Goal: Information Seeking & Learning: Learn about a topic

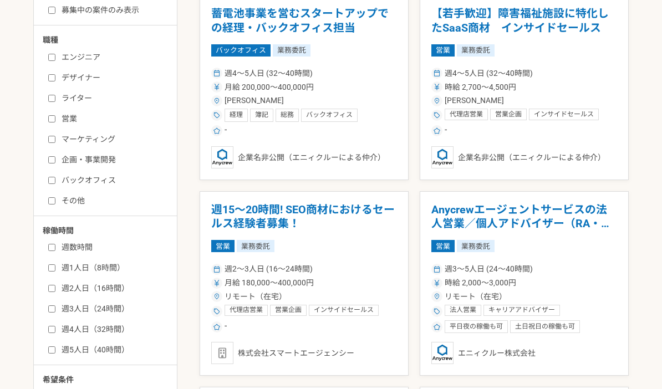
scroll to position [225, 0]
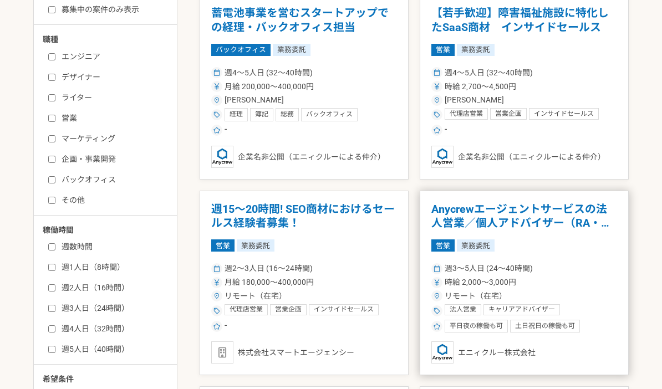
click at [588, 217] on h1 "Anycrewエージェントサービスの法人営業／個人アドバイザー（RA・CA）" at bounding box center [524, 216] width 186 height 28
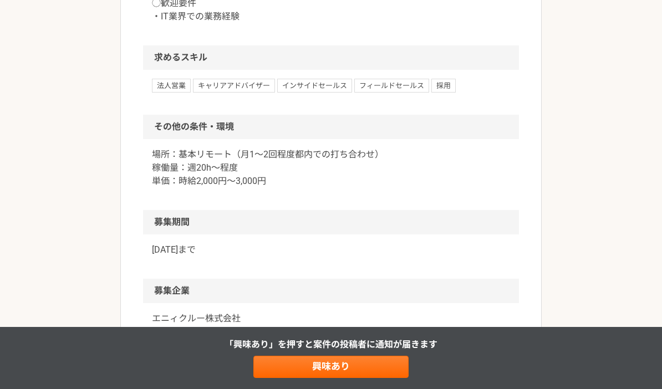
scroll to position [892, 0]
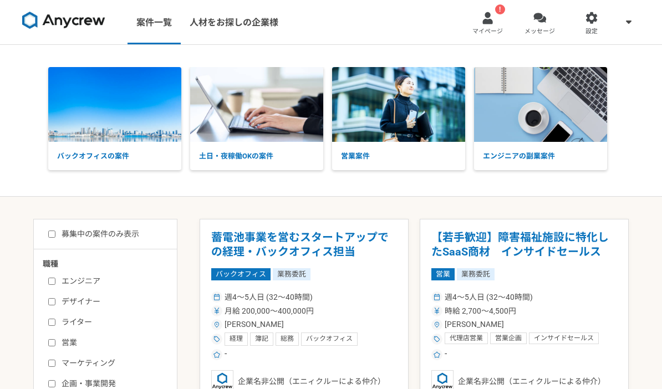
click at [73, 232] on label "募集中の案件のみ表示" at bounding box center [93, 234] width 91 height 12
click at [55, 232] on input "募集中の案件のみ表示" at bounding box center [51, 234] width 7 height 7
checkbox input "true"
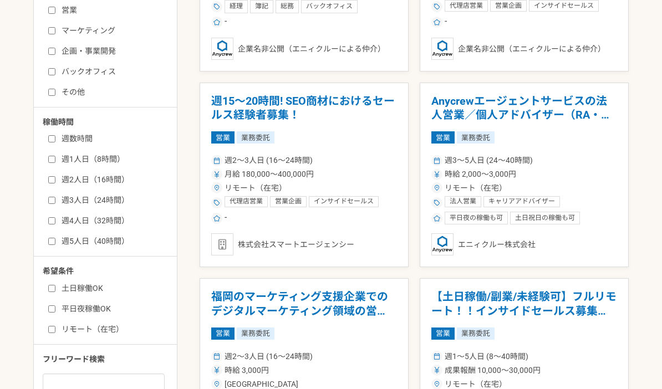
scroll to position [335, 0]
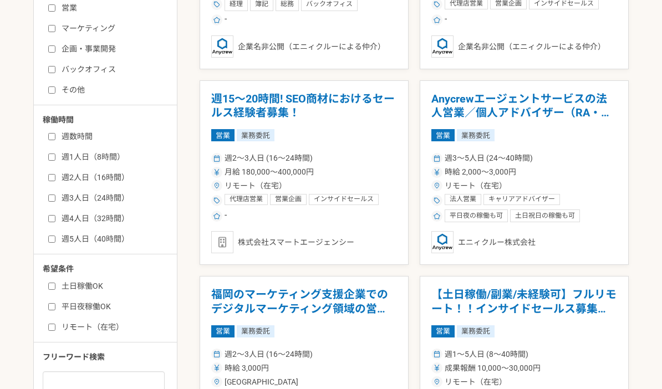
click at [86, 330] on label "リモート（在宅）" at bounding box center [112, 328] width 128 height 12
click at [55, 330] on input "リモート（在宅）" at bounding box center [51, 327] width 7 height 7
checkbox input "true"
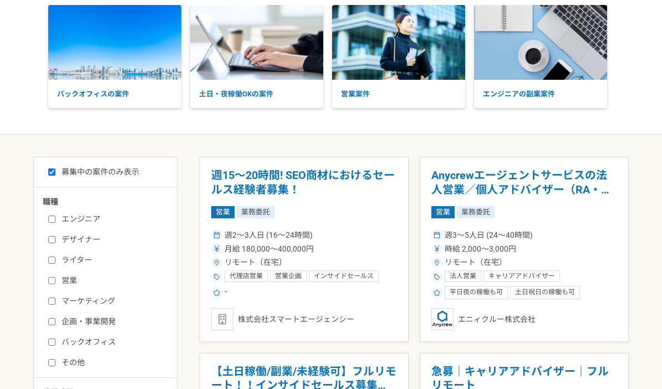
scroll to position [58, 0]
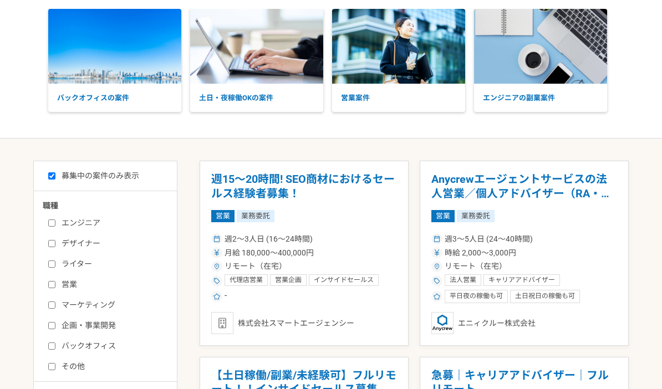
click at [84, 225] on label "エンジニア" at bounding box center [112, 223] width 128 height 12
click at [55, 225] on input "エンジニア" at bounding box center [51, 223] width 7 height 7
checkbox input "true"
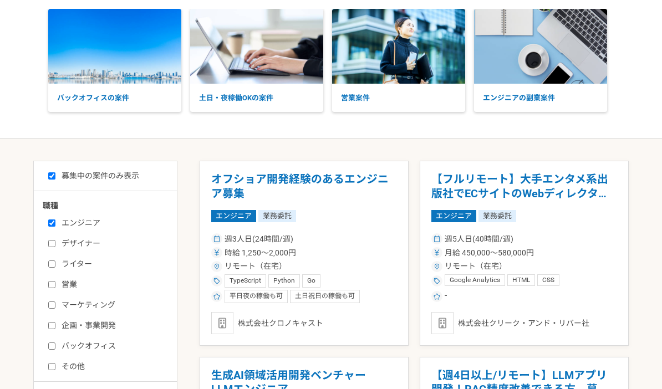
click at [78, 259] on label "ライター" at bounding box center [112, 264] width 128 height 12
click at [55, 261] on input "ライター" at bounding box center [51, 264] width 7 height 7
checkbox input "true"
click at [63, 285] on label "営業" at bounding box center [112, 285] width 128 height 12
click at [55, 285] on input "営業" at bounding box center [51, 284] width 7 height 7
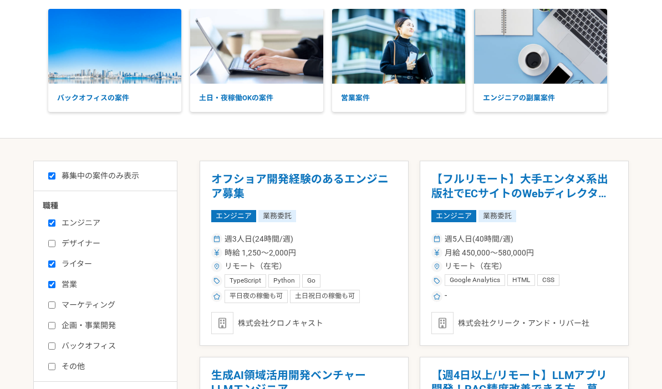
checkbox input "true"
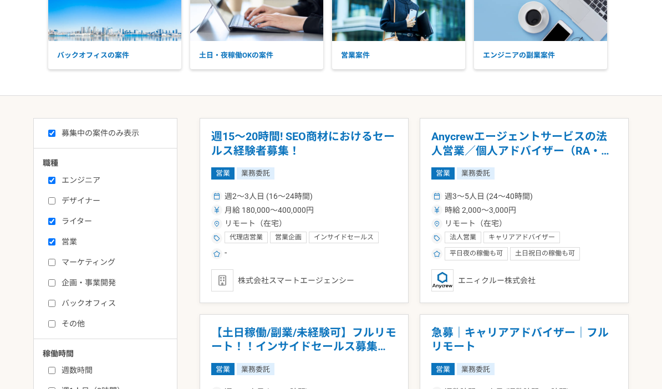
click at [65, 267] on label "マーケティング" at bounding box center [112, 263] width 128 height 12
click at [55, 266] on input "マーケティング" at bounding box center [51, 262] width 7 height 7
checkbox input "true"
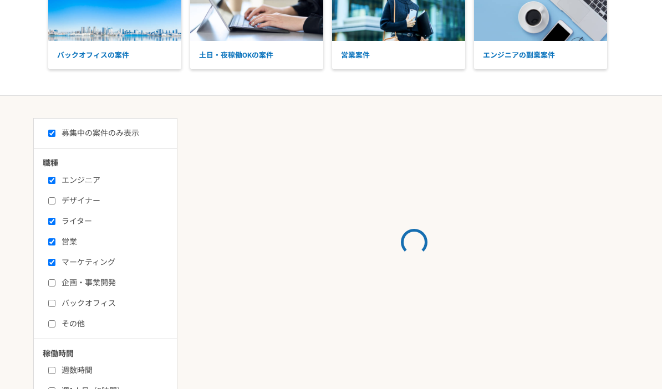
scroll to position [145, 0]
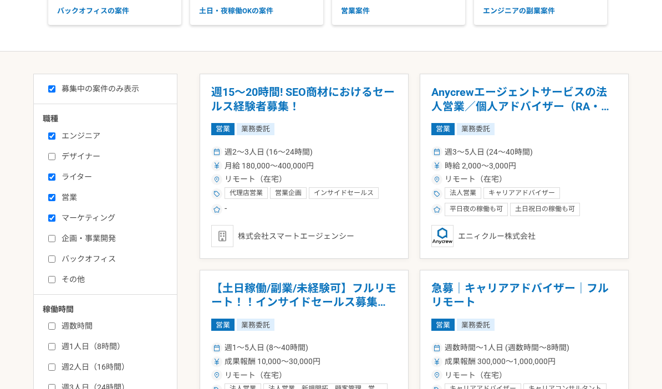
click at [79, 237] on label "企画・事業開発" at bounding box center [112, 239] width 128 height 12
click at [55, 237] on input "企画・事業開発" at bounding box center [51, 238] width 7 height 7
checkbox input "true"
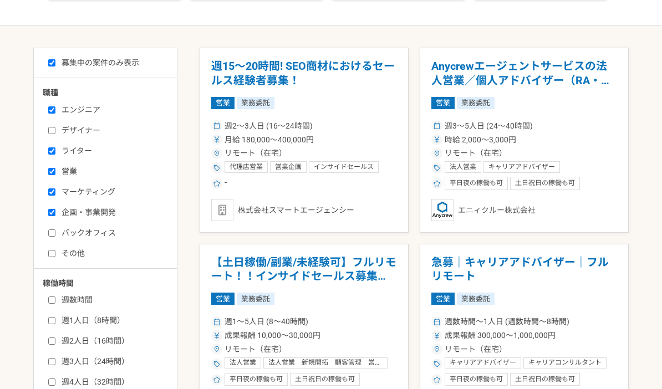
click at [80, 233] on label "バックオフィス" at bounding box center [112, 233] width 128 height 12
click at [55, 233] on input "バックオフィス" at bounding box center [51, 233] width 7 height 7
checkbox input "true"
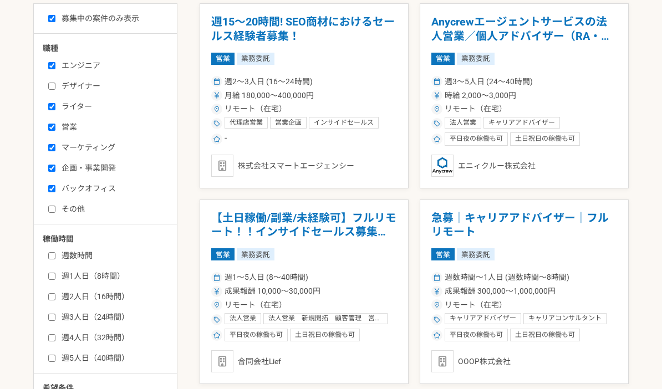
click at [73, 210] on label "その他" at bounding box center [112, 209] width 128 height 12
click at [55, 210] on input "その他" at bounding box center [51, 209] width 7 height 7
checkbox input "true"
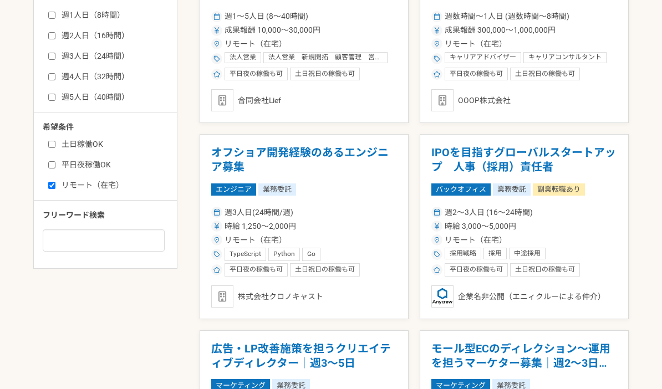
scroll to position [478, 0]
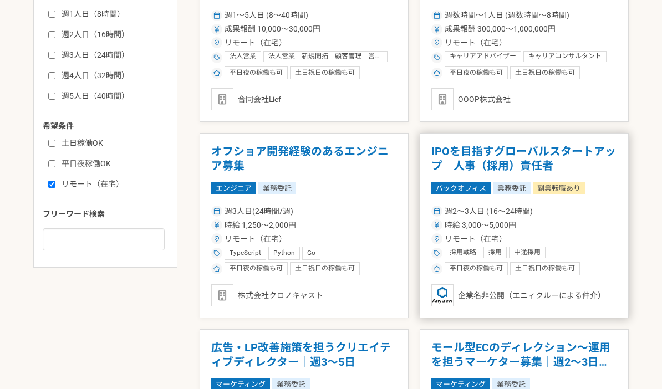
click at [596, 262] on div "平日夜の稼働も可 土日祝日の稼働も可" at bounding box center [524, 268] width 186 height 13
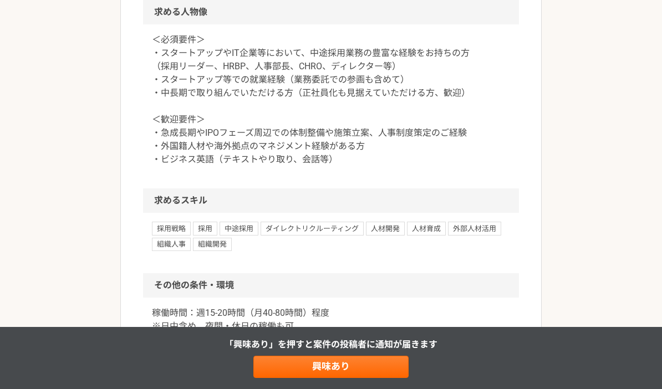
scroll to position [1096, 0]
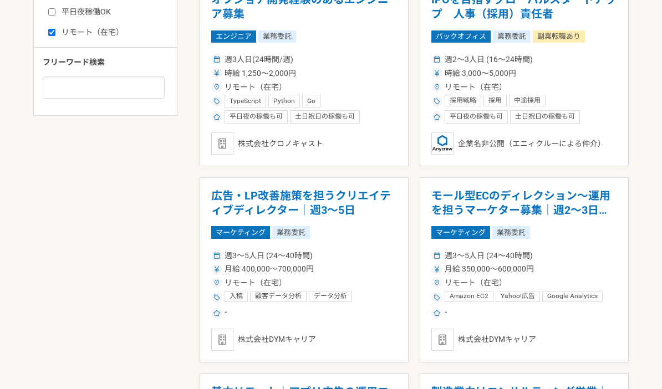
scroll to position [625, 0]
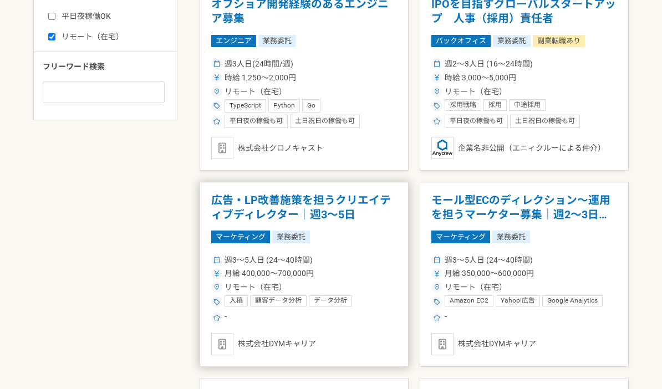
click at [274, 346] on div "株式会社DYMキャリア" at bounding box center [304, 344] width 186 height 22
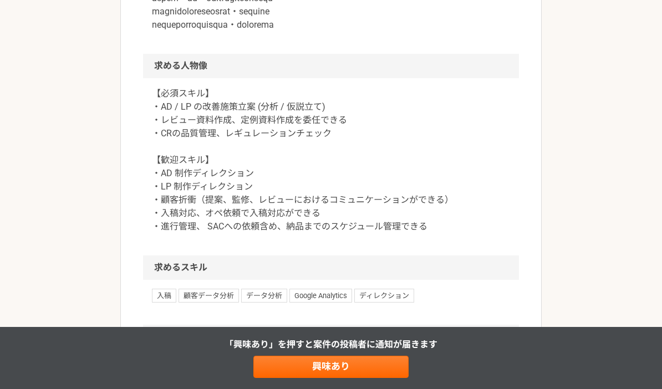
scroll to position [670, 0]
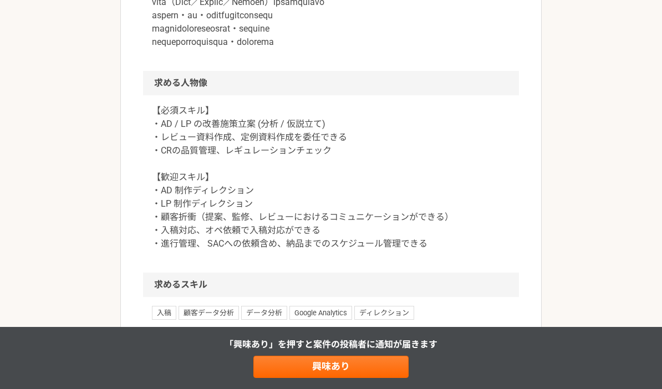
click at [72, 298] on div "マーケティング 広告・LP改善施策を担うクリエイティブディレクター｜週3～5日 業務委託 株式会社DYMキャリア 募集職種 マーケティング 希望単価 月給 4…" at bounding box center [331, 6] width 662 height 1262
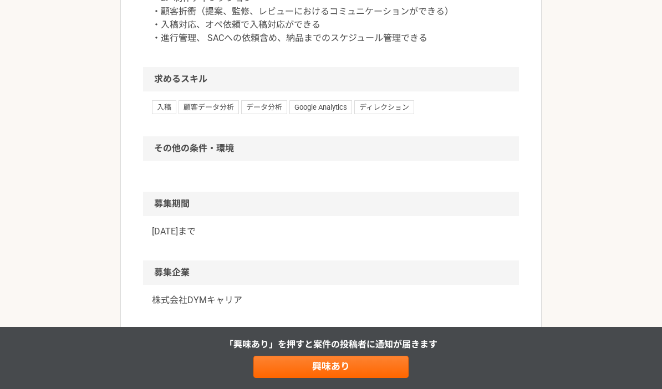
scroll to position [882, 0]
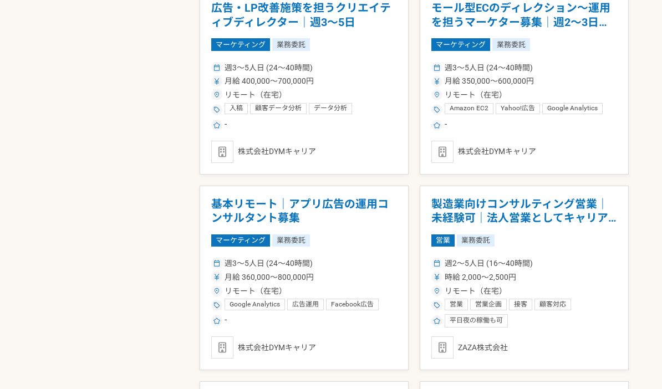
scroll to position [811, 0]
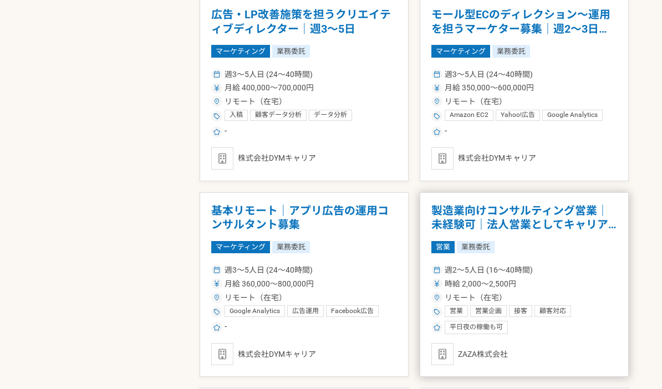
click at [585, 218] on h1 "製造業向けコンサルティング営業｜未経験可｜法人営業としてキャリアアップしたい方" at bounding box center [524, 218] width 186 height 28
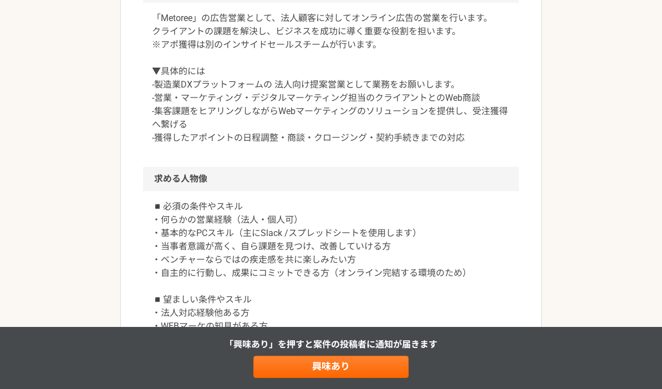
scroll to position [1074, 0]
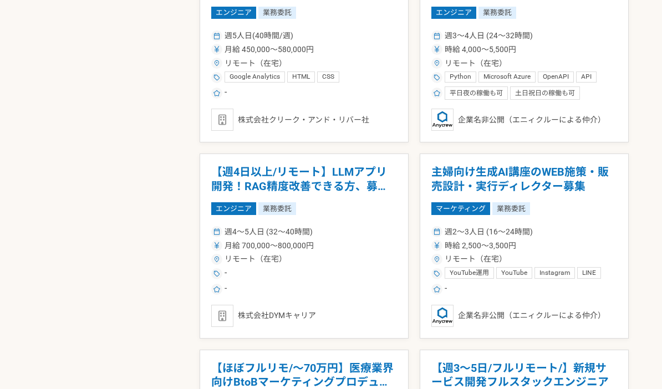
scroll to position [1495, 0]
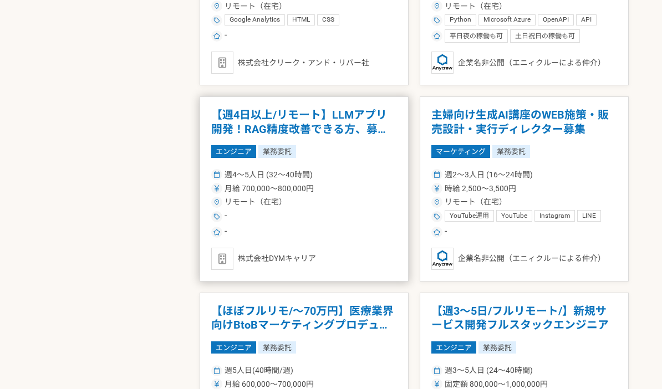
click at [272, 196] on span "リモート（在宅）" at bounding box center [256, 202] width 62 height 12
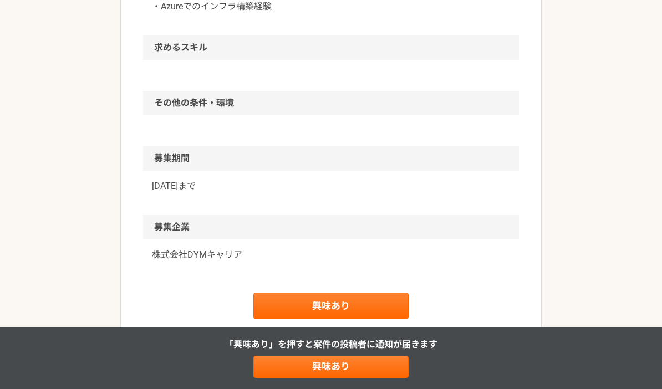
scroll to position [836, 0]
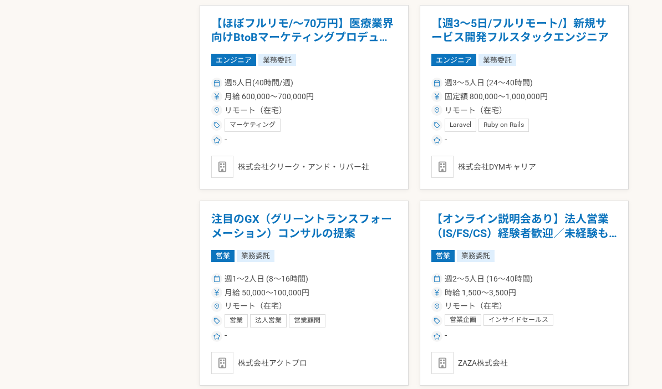
scroll to position [1803, 0]
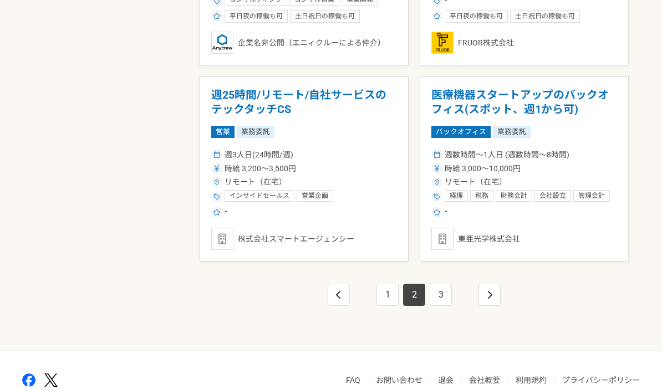
scroll to position [1905, 0]
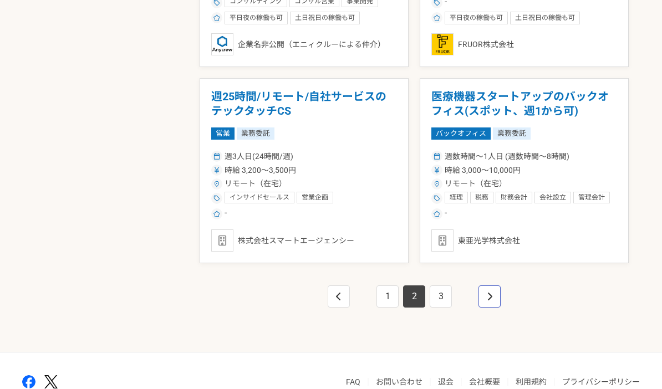
click at [494, 287] on link "pagination" at bounding box center [489, 297] width 22 height 22
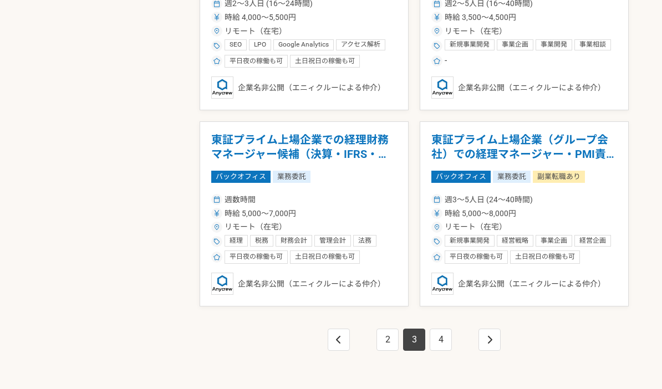
scroll to position [1868, 0]
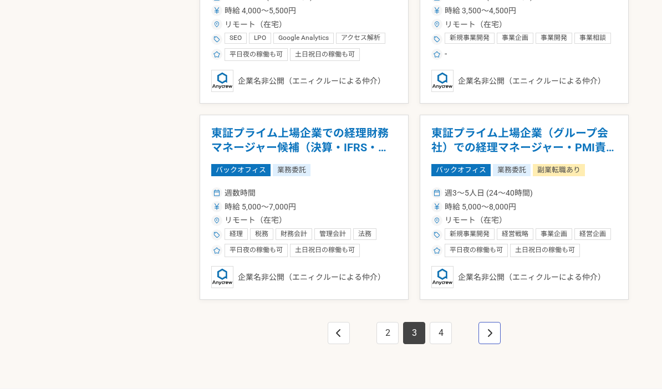
click at [495, 322] on link "pagination" at bounding box center [489, 333] width 22 height 22
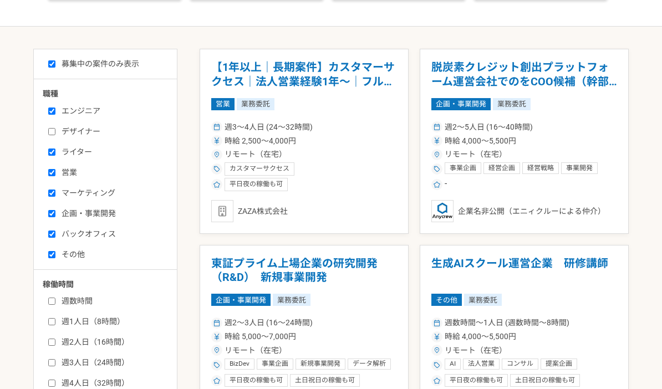
scroll to position [182, 0]
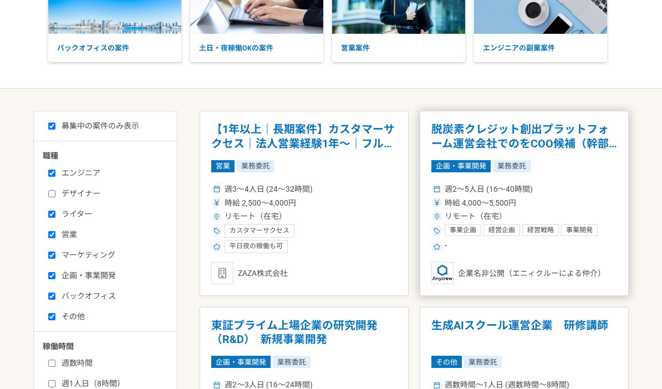
click at [584, 226] on span "事業開発" at bounding box center [579, 230] width 27 height 9
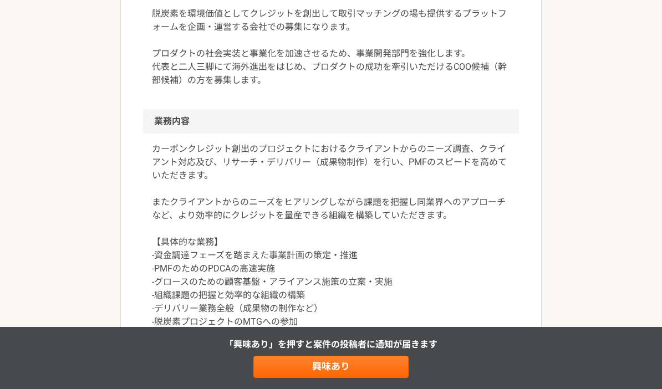
scroll to position [394, 0]
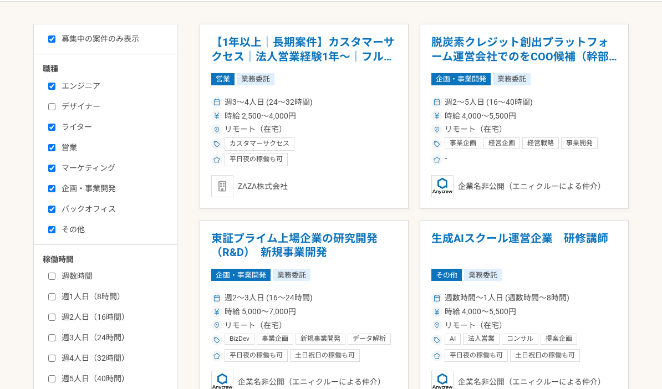
scroll to position [196, 0]
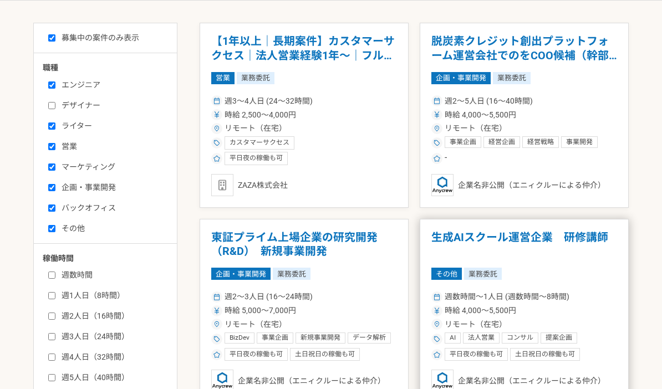
click at [595, 300] on div "週数時間〜1人日 (週数時間〜8時間)" at bounding box center [524, 297] width 186 height 12
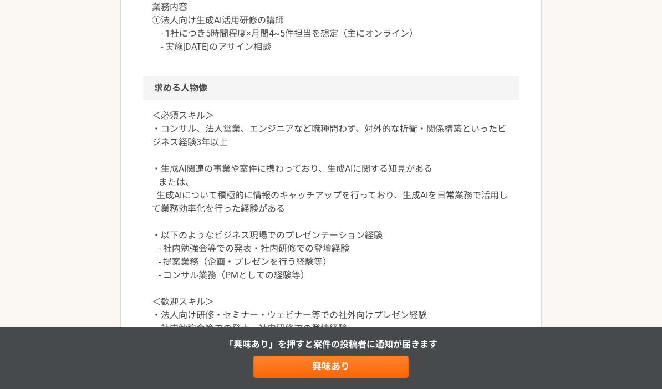
scroll to position [646, 0]
click at [635, 286] on div "その他 生成AIスクール運営企業　研修講師 業務委託 平日夜の稼働も可 土日祝日の稼働も可 企業名非公開（エニィクルーによる仲介） 募集職種 その他 希望単価…" at bounding box center [331, 127] width 662 height 1458
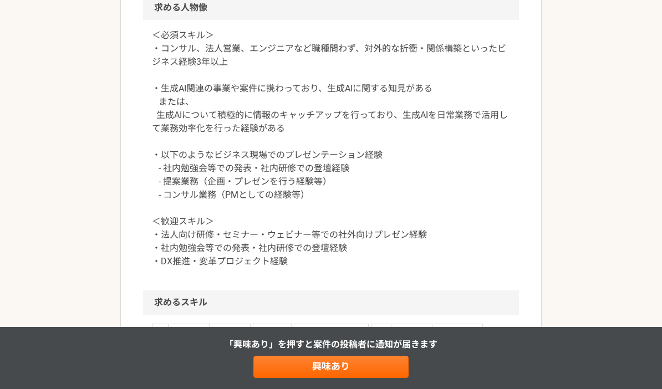
scroll to position [727, 0]
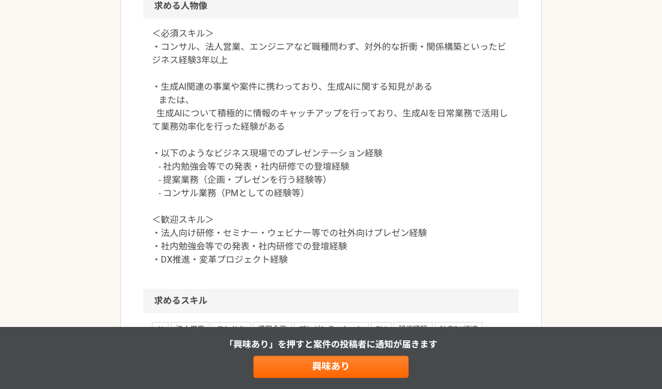
click at [617, 297] on div "その他 生成AIスクール運営企業　研修講師 業務委託 平日夜の稼働も可 土日祝日の稼働も可 企業名非公開（エニィクルーによる仲介） 募集職種 その他 希望単価…" at bounding box center [331, 47] width 662 height 1458
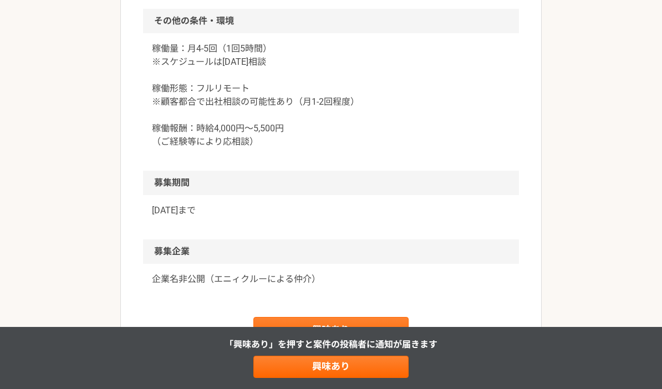
scroll to position [1133, 0]
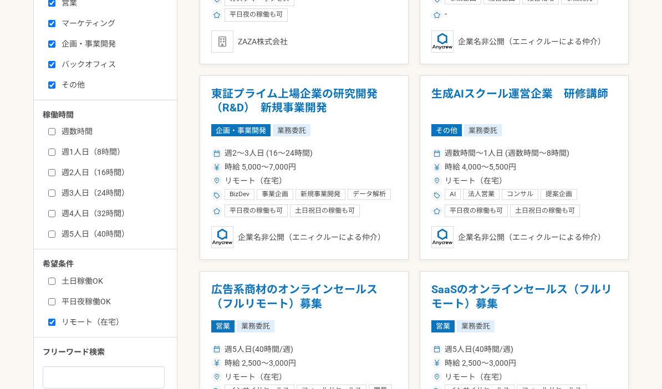
scroll to position [342, 0]
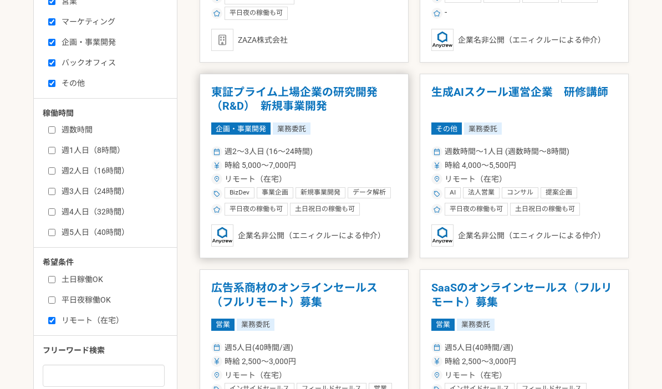
click at [354, 174] on div "リモート（在宅）" at bounding box center [304, 180] width 186 height 12
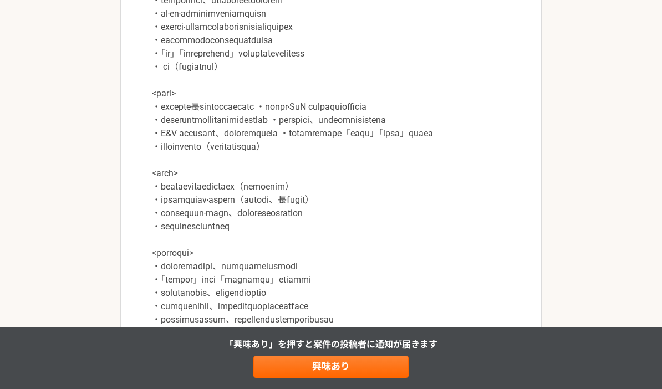
scroll to position [1083, 0]
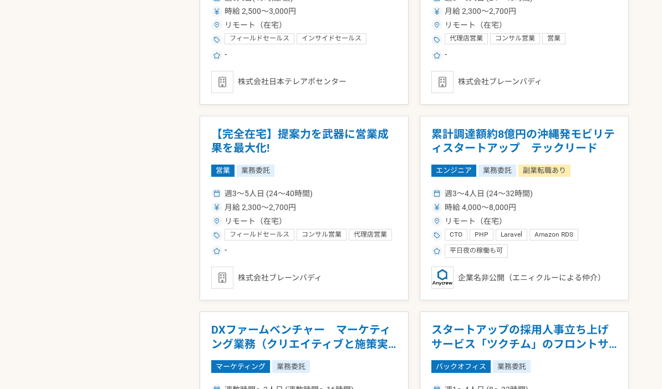
scroll to position [867, 0]
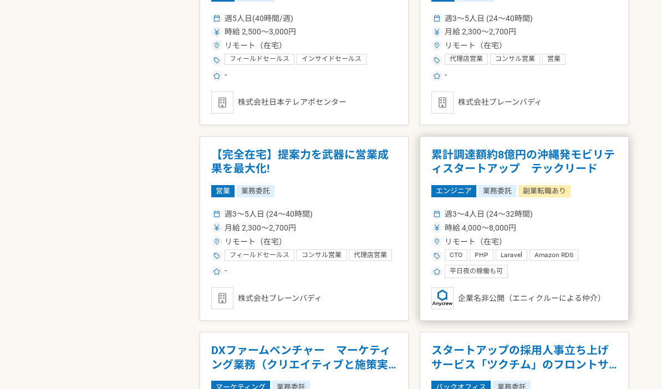
click at [576, 228] on div "週3〜4人日 (24〜32時間) 時給 4,000〜8,000円 リモート（在宅） CTO PHP Laravel Amazon RDS TypeScript…" at bounding box center [524, 242] width 186 height 72
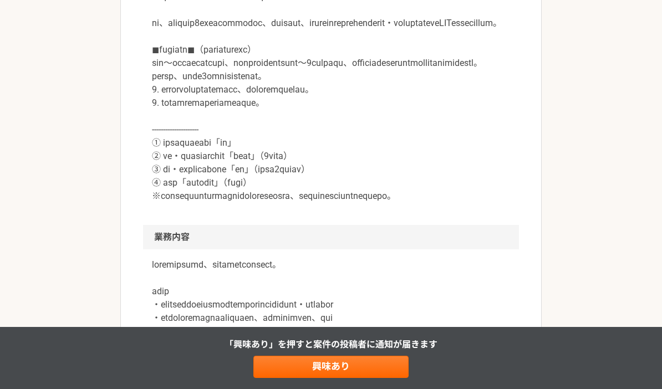
scroll to position [452, 0]
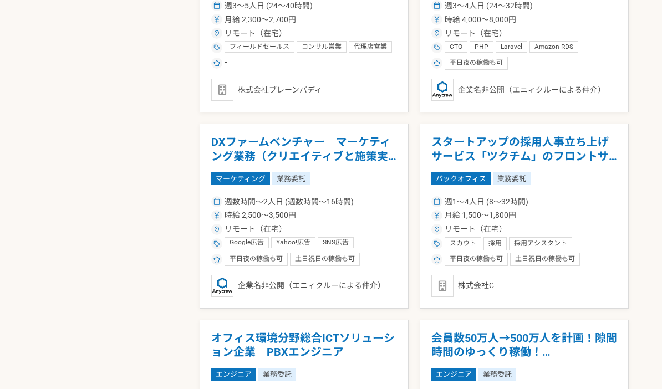
scroll to position [1077, 0]
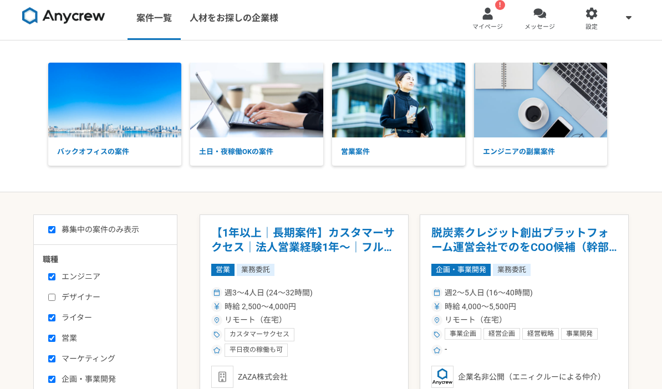
scroll to position [0, 0]
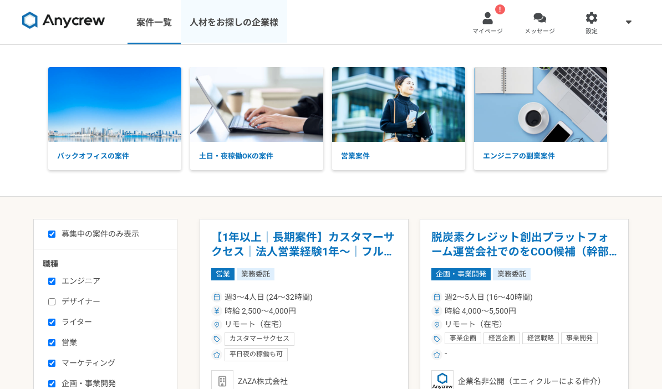
click at [266, 30] on link "人材をお探しの企業様" at bounding box center [234, 22] width 106 height 44
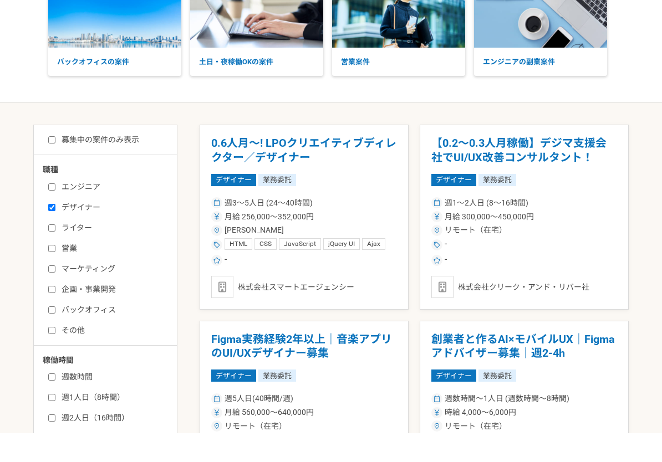
scroll to position [72, 0]
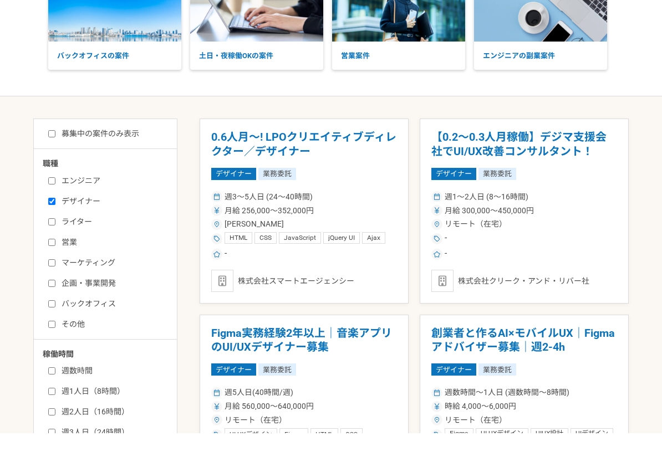
click at [134, 157] on label "募集中の案件のみ表示" at bounding box center [93, 163] width 91 height 12
click at [55, 159] on input "募集中の案件のみ表示" at bounding box center [51, 162] width 7 height 7
checkbox input "true"
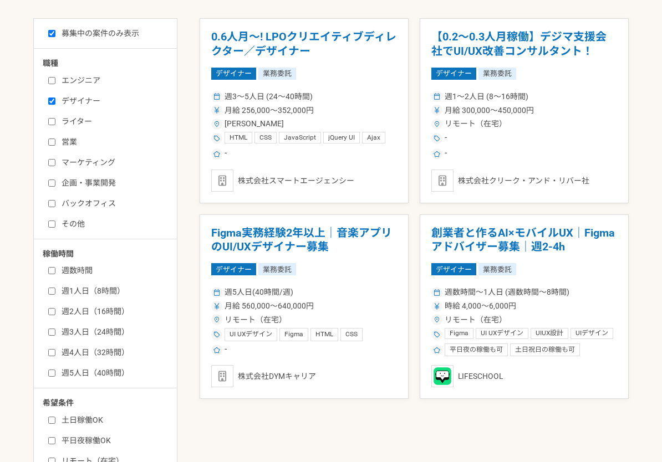
scroll to position [84, 0]
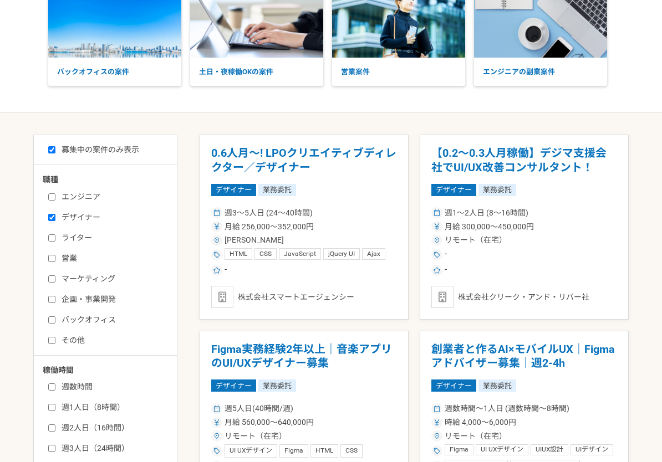
click at [48, 218] on input "デザイナー" at bounding box center [51, 217] width 7 height 7
checkbox input "false"
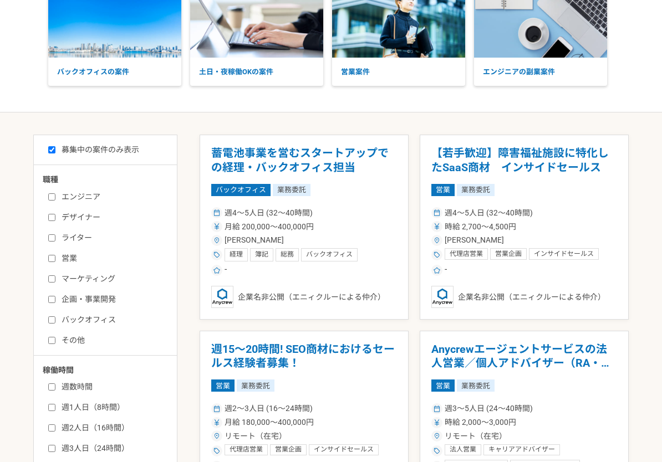
click at [91, 200] on label "エンジニア" at bounding box center [112, 197] width 128 height 12
click at [55, 200] on input "エンジニア" at bounding box center [51, 196] width 7 height 7
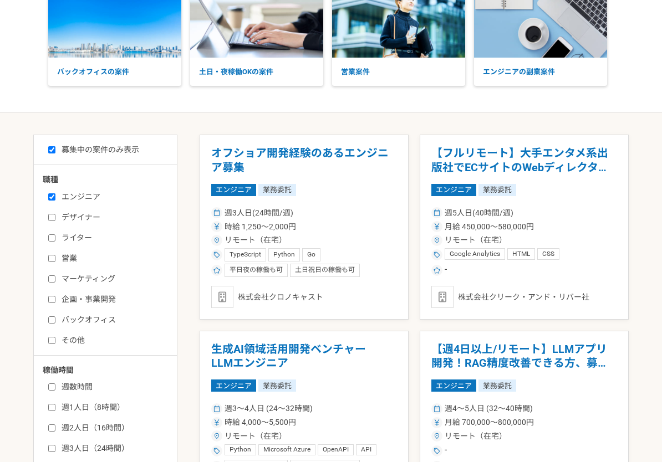
click at [98, 198] on label "エンジニア" at bounding box center [112, 197] width 128 height 12
click at [55, 198] on input "エンジニア" at bounding box center [51, 196] width 7 height 7
checkbox input "false"
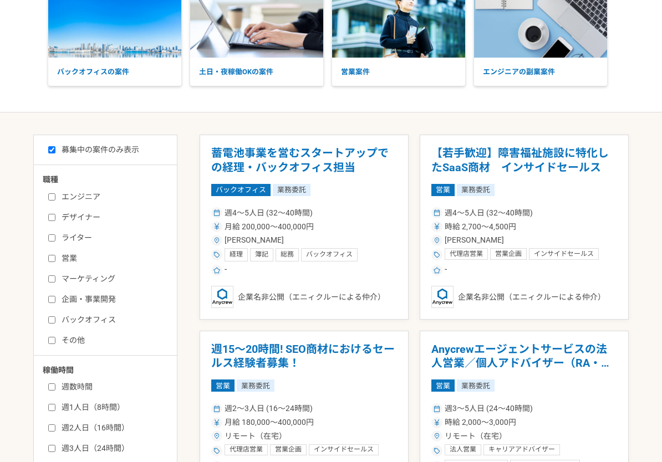
click at [81, 243] on label "ライター" at bounding box center [112, 238] width 128 height 12
click at [55, 242] on input "ライター" at bounding box center [51, 238] width 7 height 7
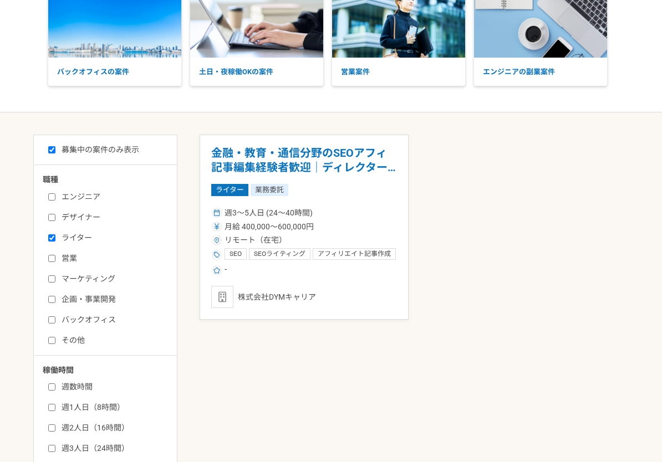
click at [81, 241] on label "ライター" at bounding box center [112, 238] width 128 height 12
click at [55, 241] on input "ライター" at bounding box center [51, 238] width 7 height 7
checkbox input "false"
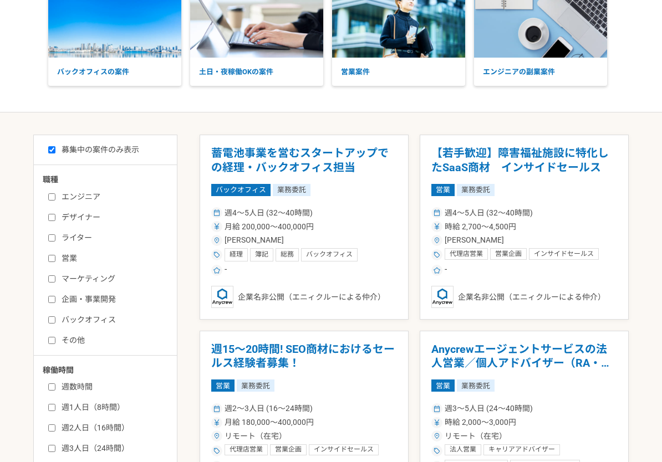
click at [110, 277] on label "マーケティング" at bounding box center [112, 279] width 128 height 12
click at [55, 277] on input "マーケティング" at bounding box center [51, 279] width 7 height 7
checkbox input "true"
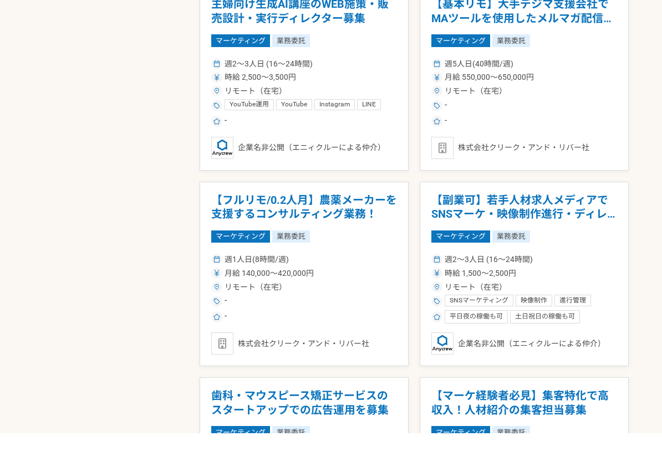
scroll to position [793, 0]
